Goal: Task Accomplishment & Management: Manage account settings

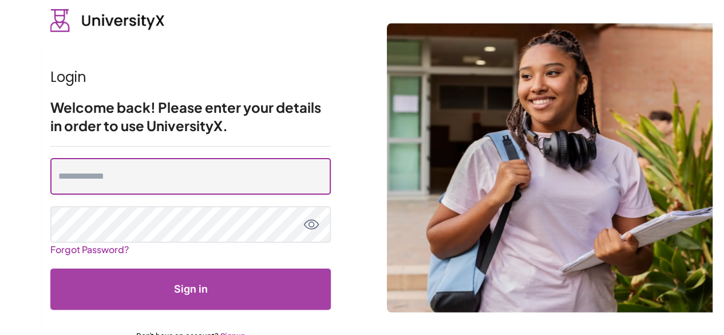
type input "**********"
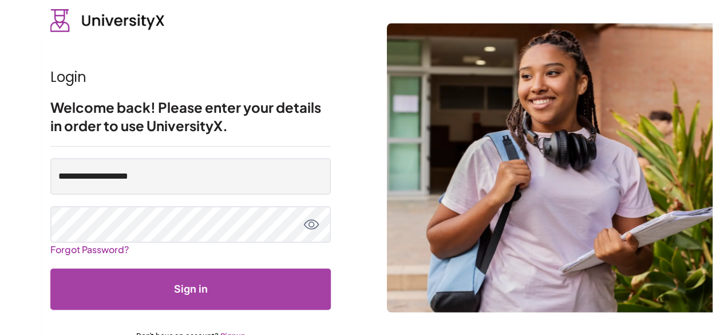
click at [174, 292] on button "Sign in" at bounding box center [190, 288] width 280 height 41
